Goal: Task Accomplishment & Management: Use online tool/utility

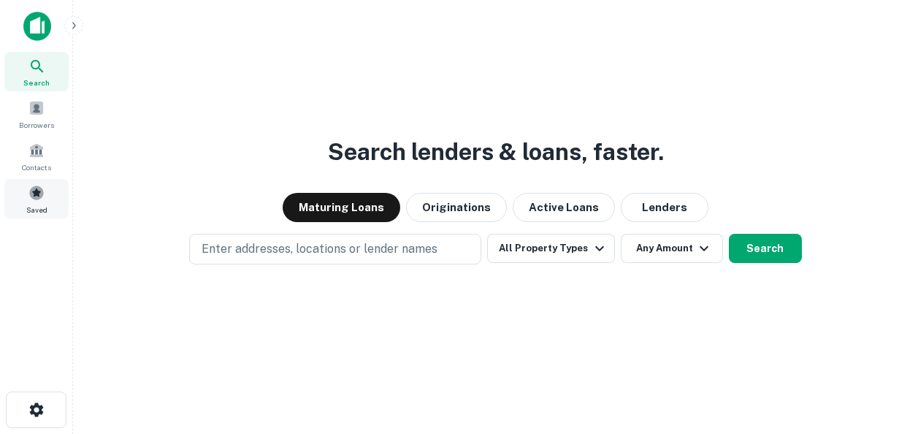
click at [38, 204] on span "Saved" at bounding box center [36, 210] width 21 height 12
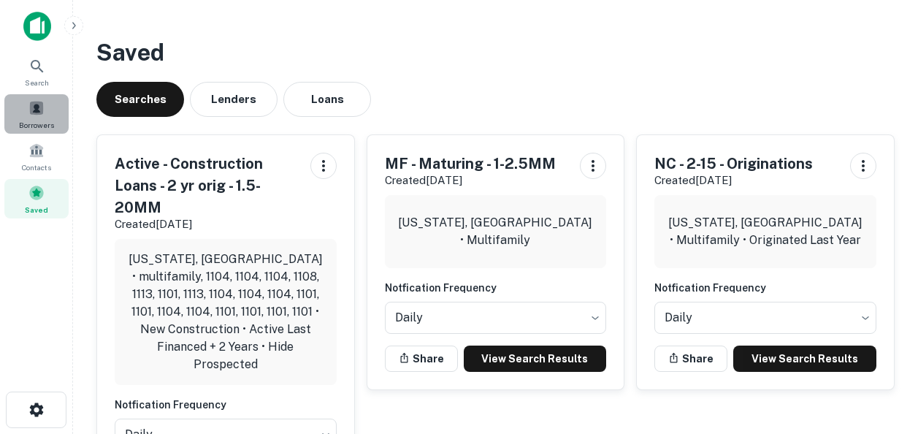
click at [31, 120] on span "Borrowers" at bounding box center [36, 125] width 35 height 12
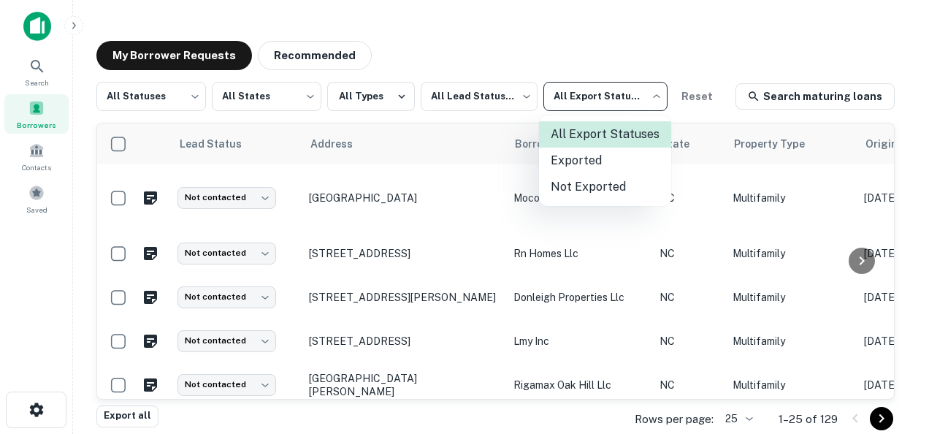
click at [610, 100] on body "Search Borrowers Contacts Saved My Borrower Requests Recommended All Statuses *…" at bounding box center [464, 217] width 929 height 434
click at [583, 178] on li "Not Exported" at bounding box center [605, 187] width 132 height 26
type input "*****"
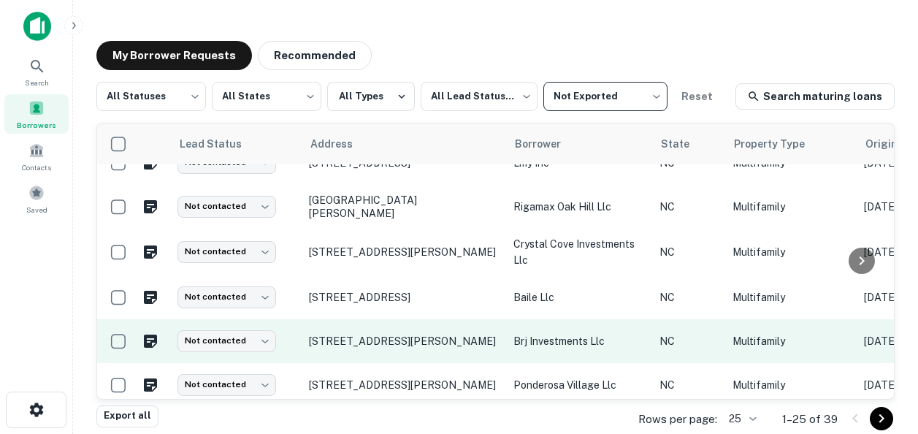
scroll to position [292, 0]
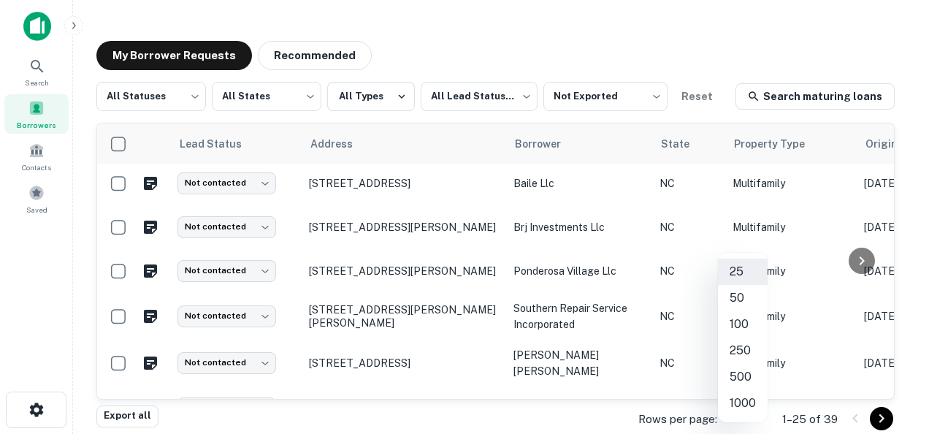
click at [744, 420] on body "Search Borrowers Contacts Saved My Borrower Requests Recommended All Statuses *…" at bounding box center [464, 217] width 929 height 434
click at [733, 328] on li "100" at bounding box center [743, 324] width 50 height 26
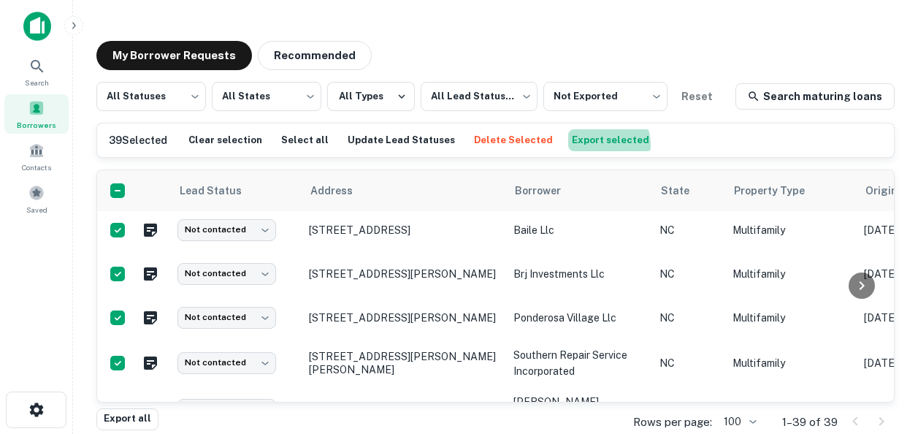
click at [577, 145] on button "Export selected" at bounding box center [610, 140] width 85 height 22
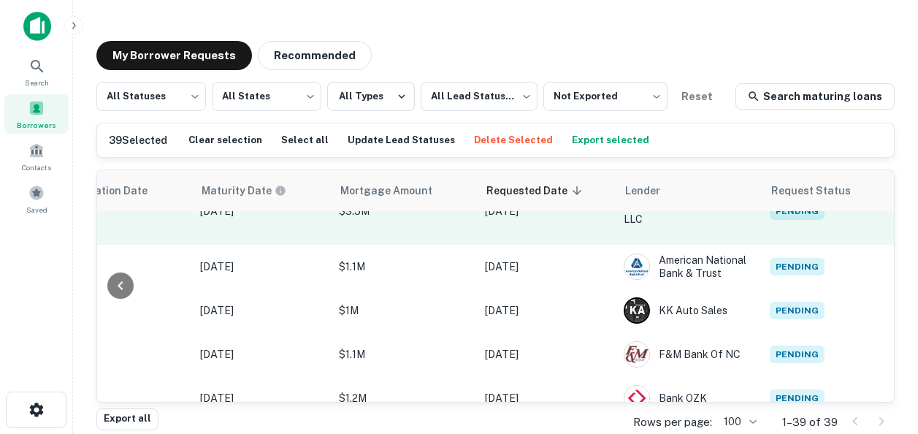
scroll to position [0, 813]
